Goal: Task Accomplishment & Management: Complete application form

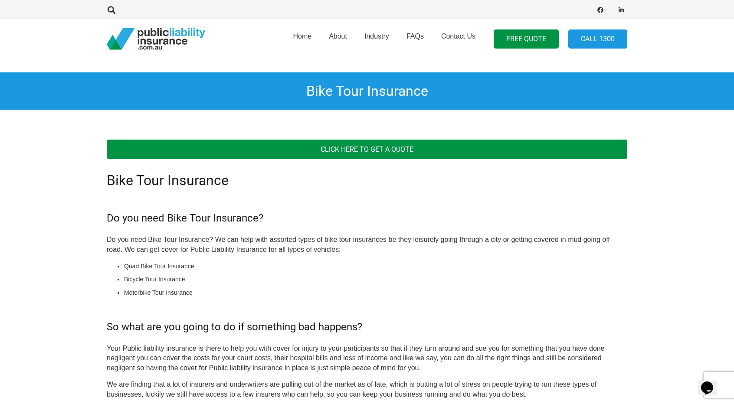
click at [376, 146] on link "Click Here To get A Quote" at bounding box center [367, 150] width 520 height 20
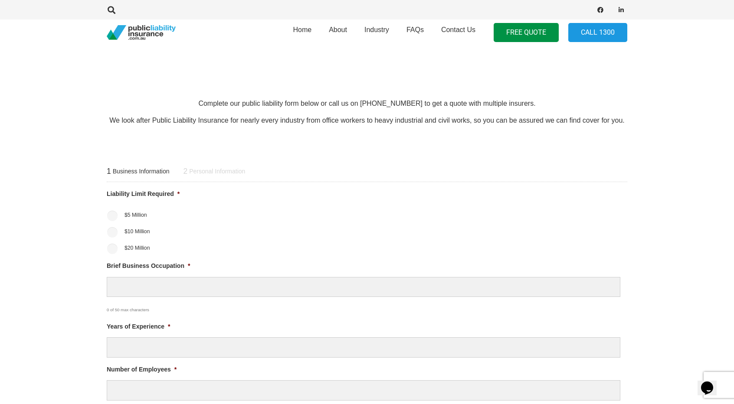
scroll to position [260, 0]
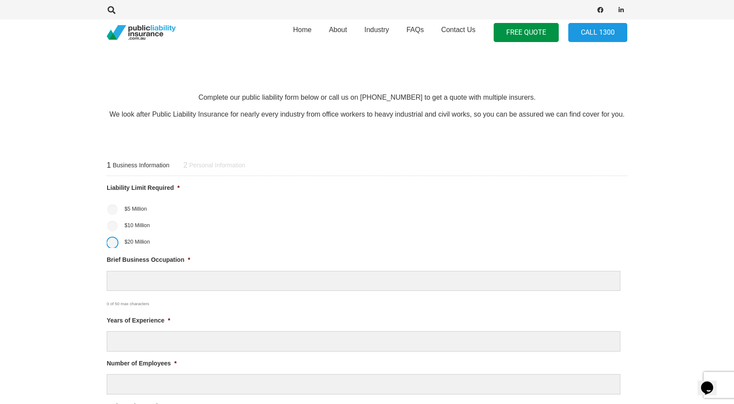
click at [117, 243] on input "$20 Million" at bounding box center [112, 243] width 10 height 10
radio input "true"
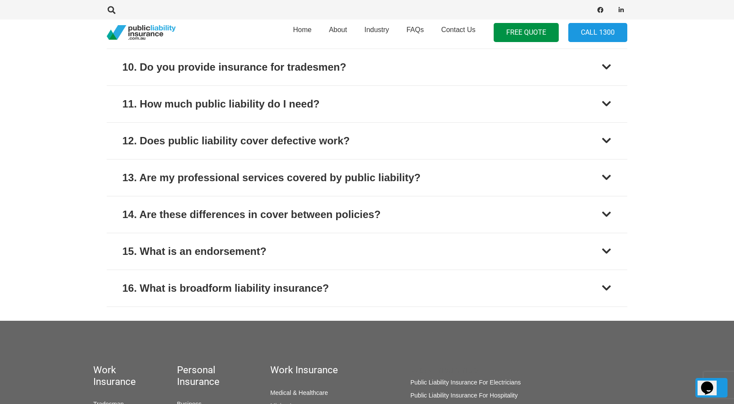
scroll to position [1327, 0]
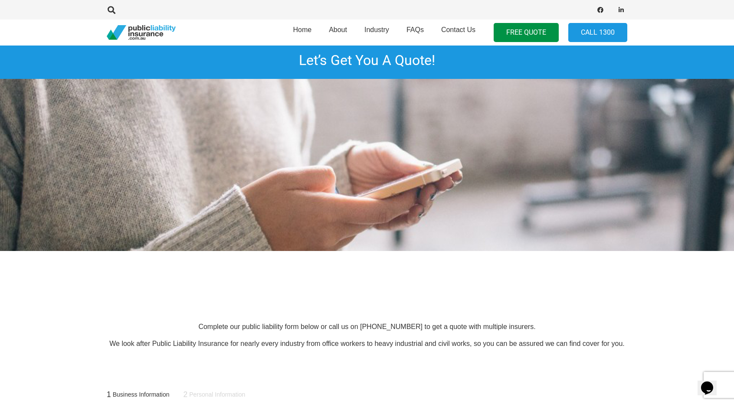
scroll to position [26, 0]
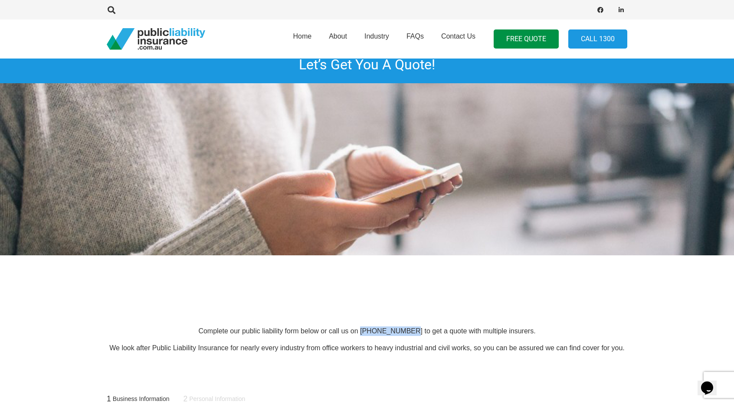
drag, startPoint x: 413, startPoint y: 331, endPoint x: 372, endPoint y: 330, distance: 41.6
click at [372, 330] on p "Complete our public liability form below or call us on [PHONE_NUMBER] to get a …" at bounding box center [367, 331] width 520 height 10
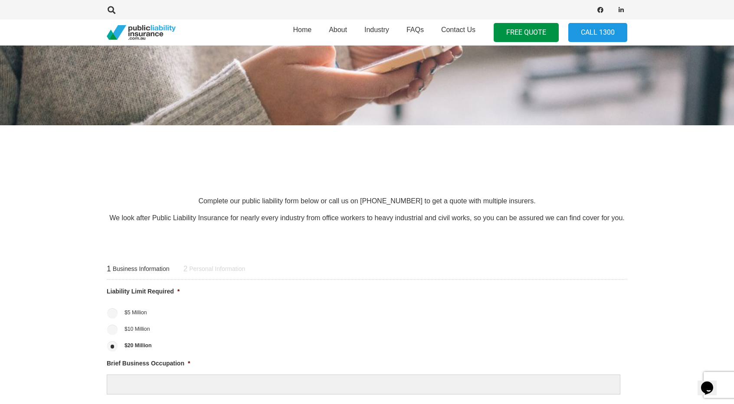
click at [540, 223] on section "Complete our public liability form below or call us on [PHONE_NUMBER] to get a …" at bounding box center [367, 210] width 734 height 54
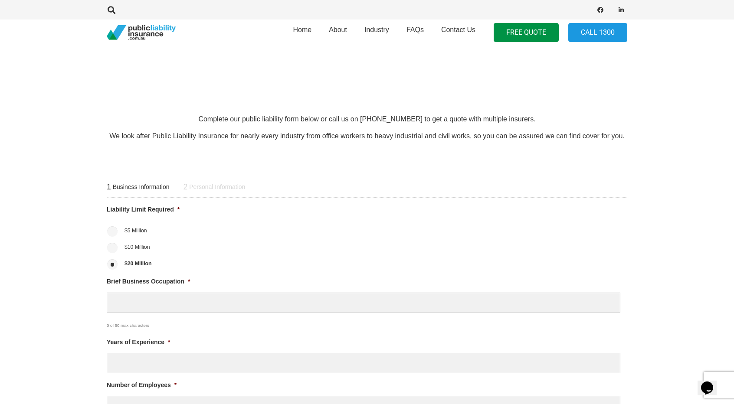
scroll to position [303, 0]
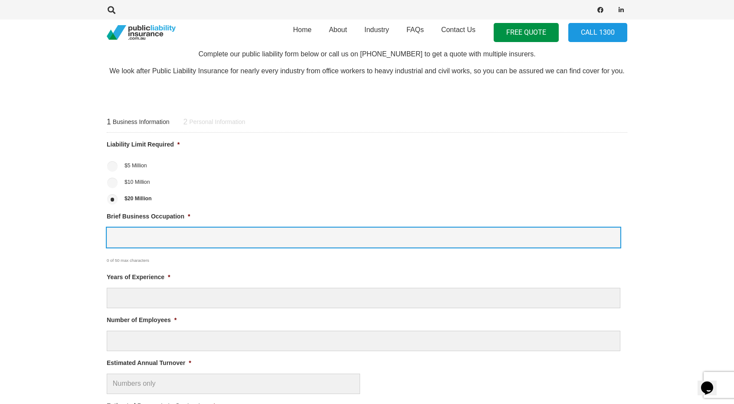
click at [597, 238] on input "Brief Business Occupation *" at bounding box center [363, 238] width 513 height 20
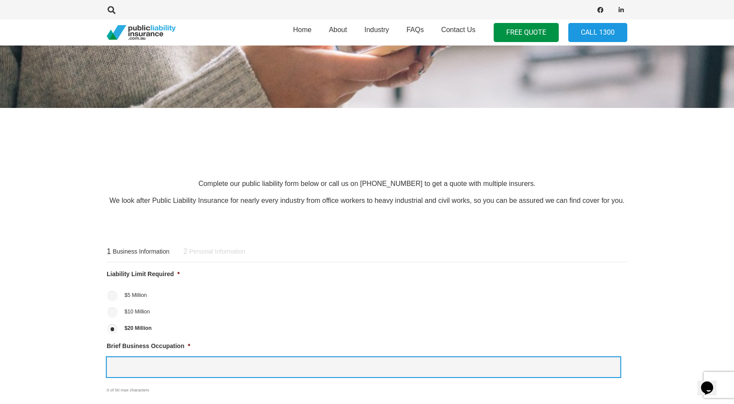
scroll to position [173, 0]
